Goal: Information Seeking & Learning: Check status

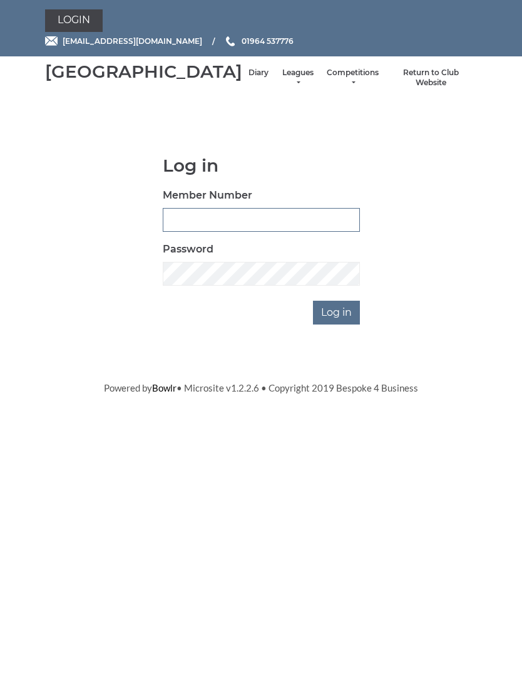
type input "1039"
click at [337, 324] on input "Log in" at bounding box center [336, 313] width 47 height 24
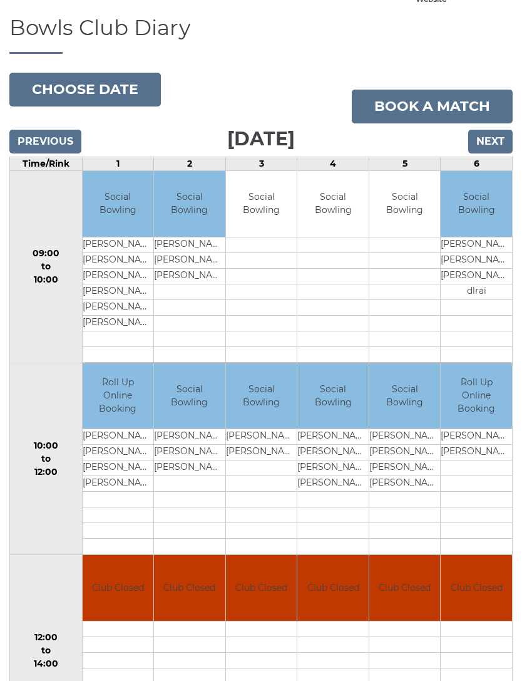
scroll to position [83, 0]
click at [58, 150] on input "Previous" at bounding box center [45, 142] width 72 height 24
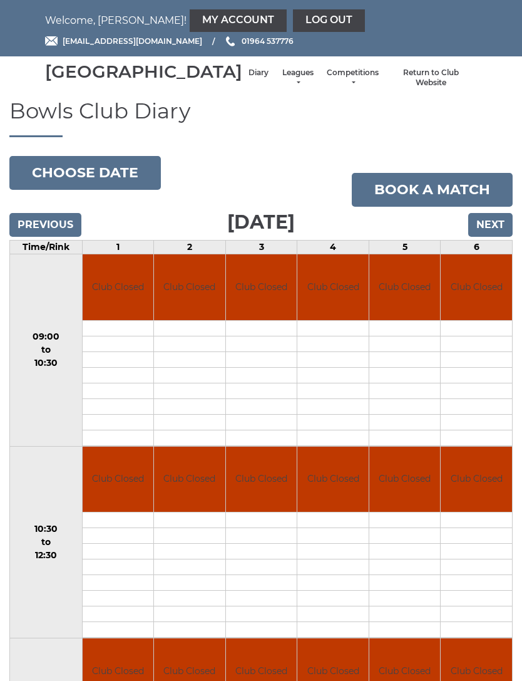
click at [110, 183] on button "Choose date" at bounding box center [85, 173] width 152 height 34
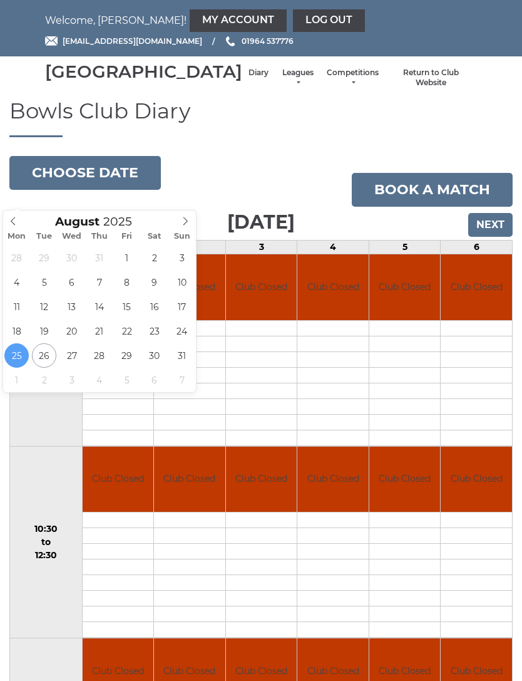
type input "2025-08-23"
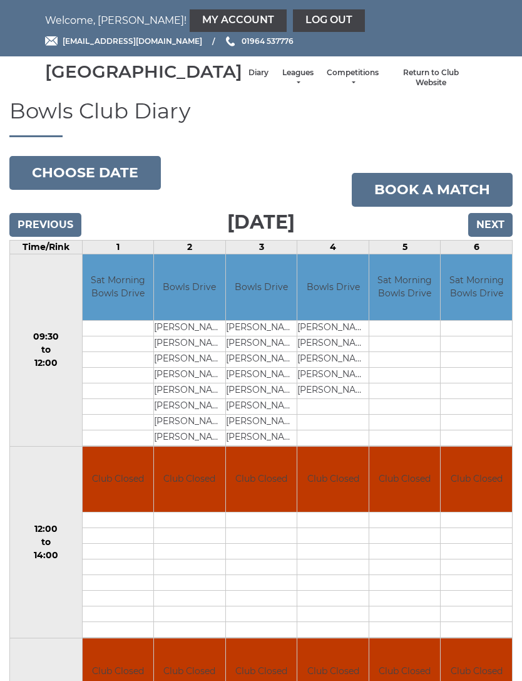
click at [281, 86] on link "Leagues" at bounding box center [297, 78] width 33 height 21
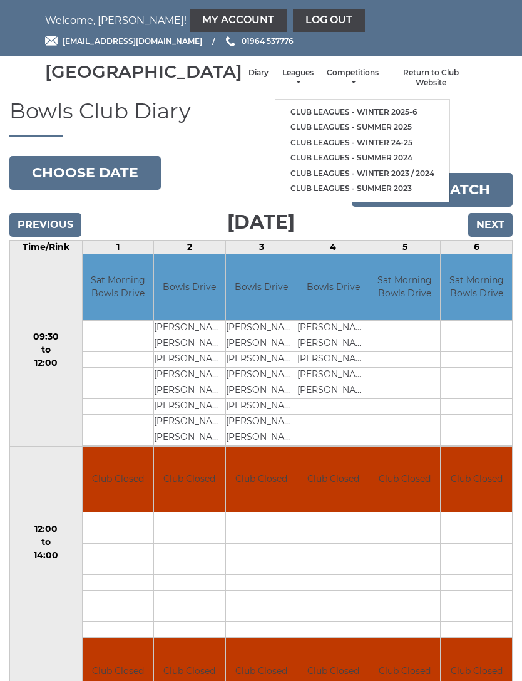
click at [340, 117] on link "Club leagues - Winter 2025-6" at bounding box center [362, 113] width 174 height 16
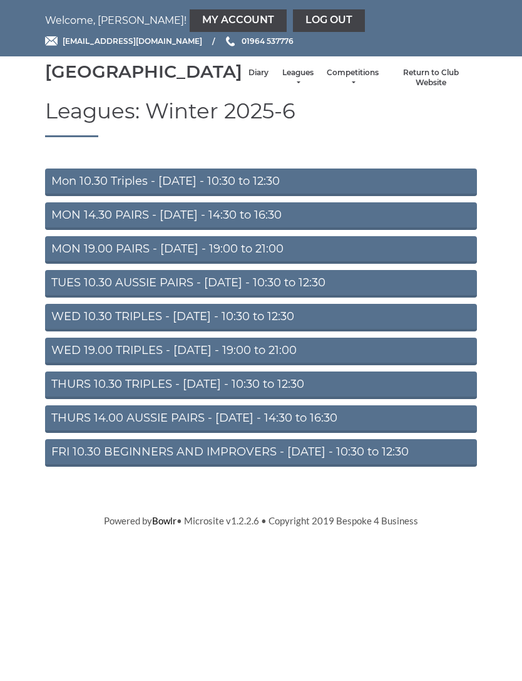
click at [281, 88] on link "Leagues" at bounding box center [297, 78] width 33 height 21
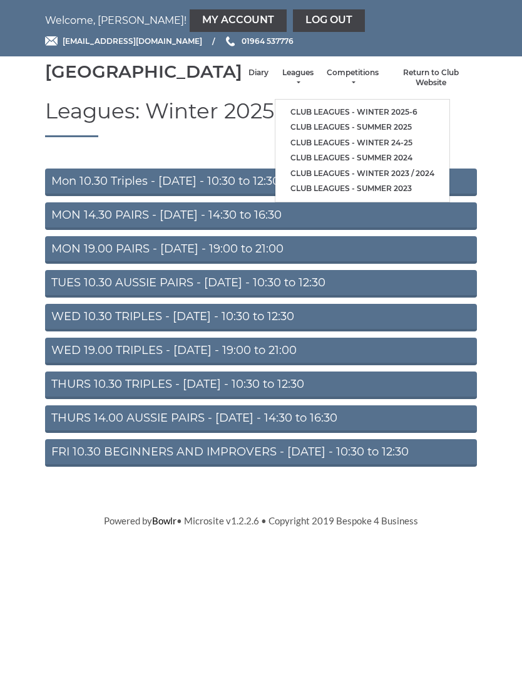
click at [341, 116] on link "Club leagues - Winter 2025-6" at bounding box center [362, 113] width 174 height 16
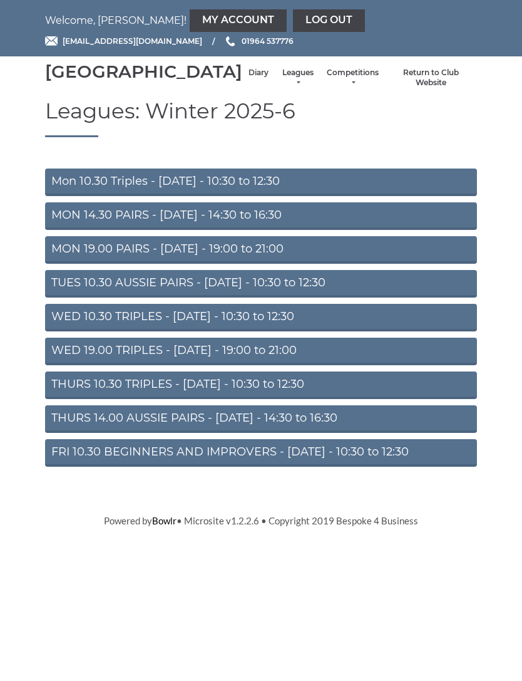
click at [348, 88] on link "Competitions" at bounding box center [353, 78] width 52 height 21
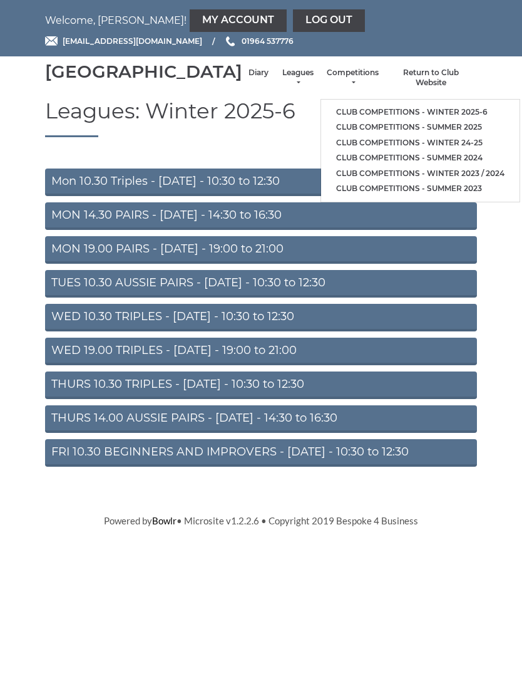
click at [439, 111] on link "Club competitions - Winter 2025-6" at bounding box center [420, 113] width 198 height 16
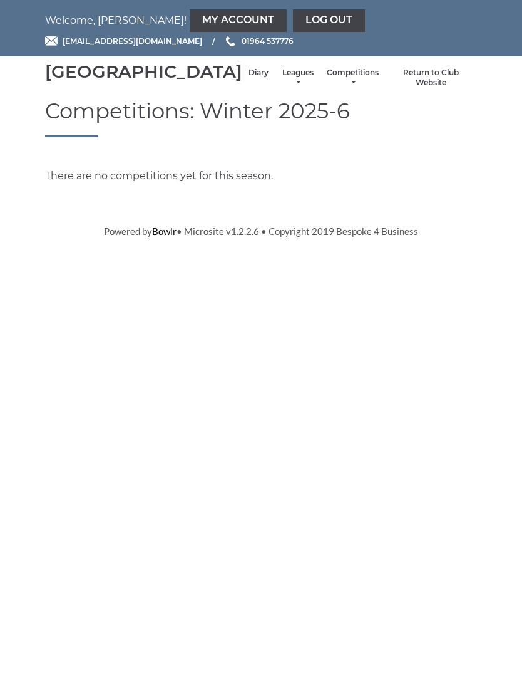
click at [434, 82] on li "Return to Club Website" at bounding box center [431, 77] width 92 height 33
click at [420, 83] on link "Return to Club Website" at bounding box center [431, 78] width 80 height 21
